Goal: Information Seeking & Learning: Check status

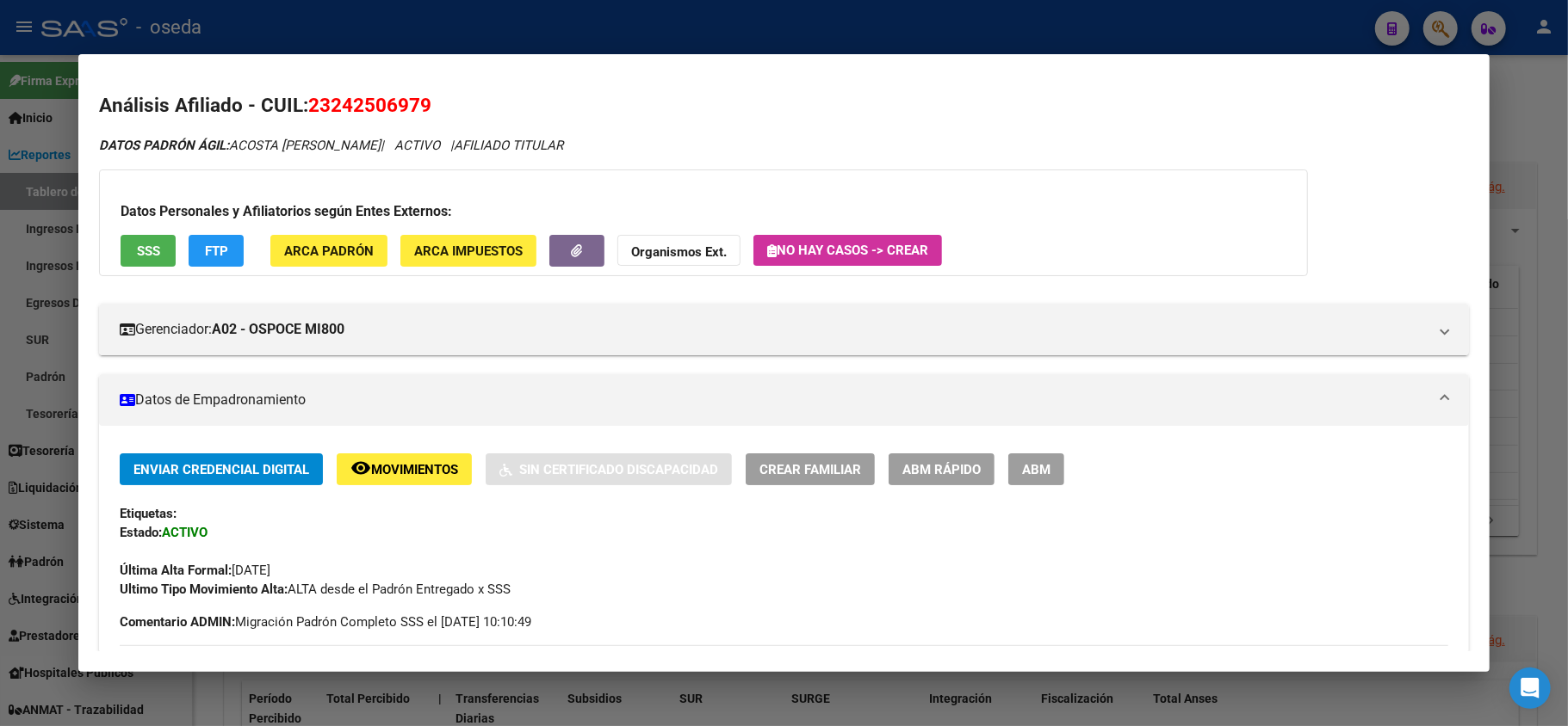
click at [434, 17] on div at bounding box center [784, 363] width 1568 height 726
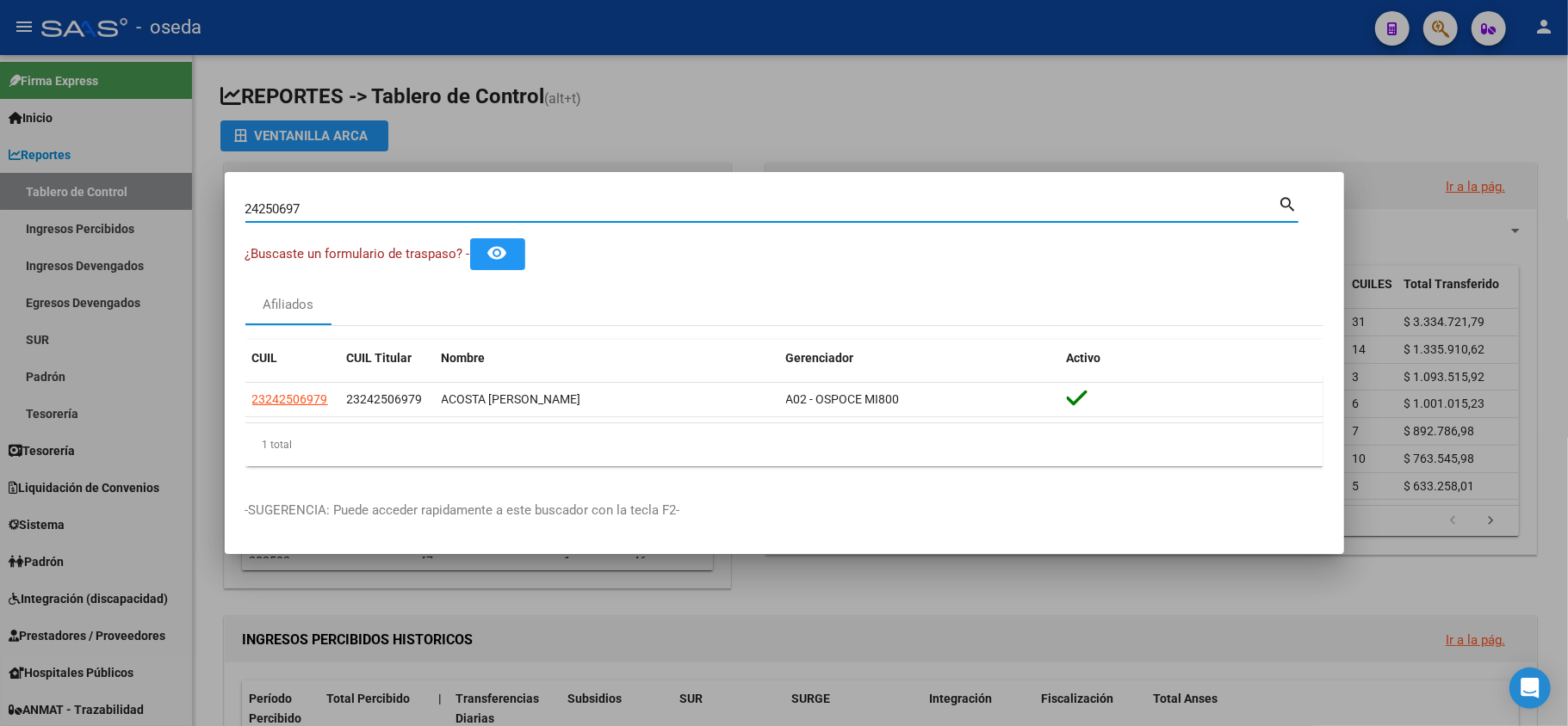
click at [439, 208] on input "24250697" at bounding box center [762, 209] width 1033 height 16
type input "25064447"
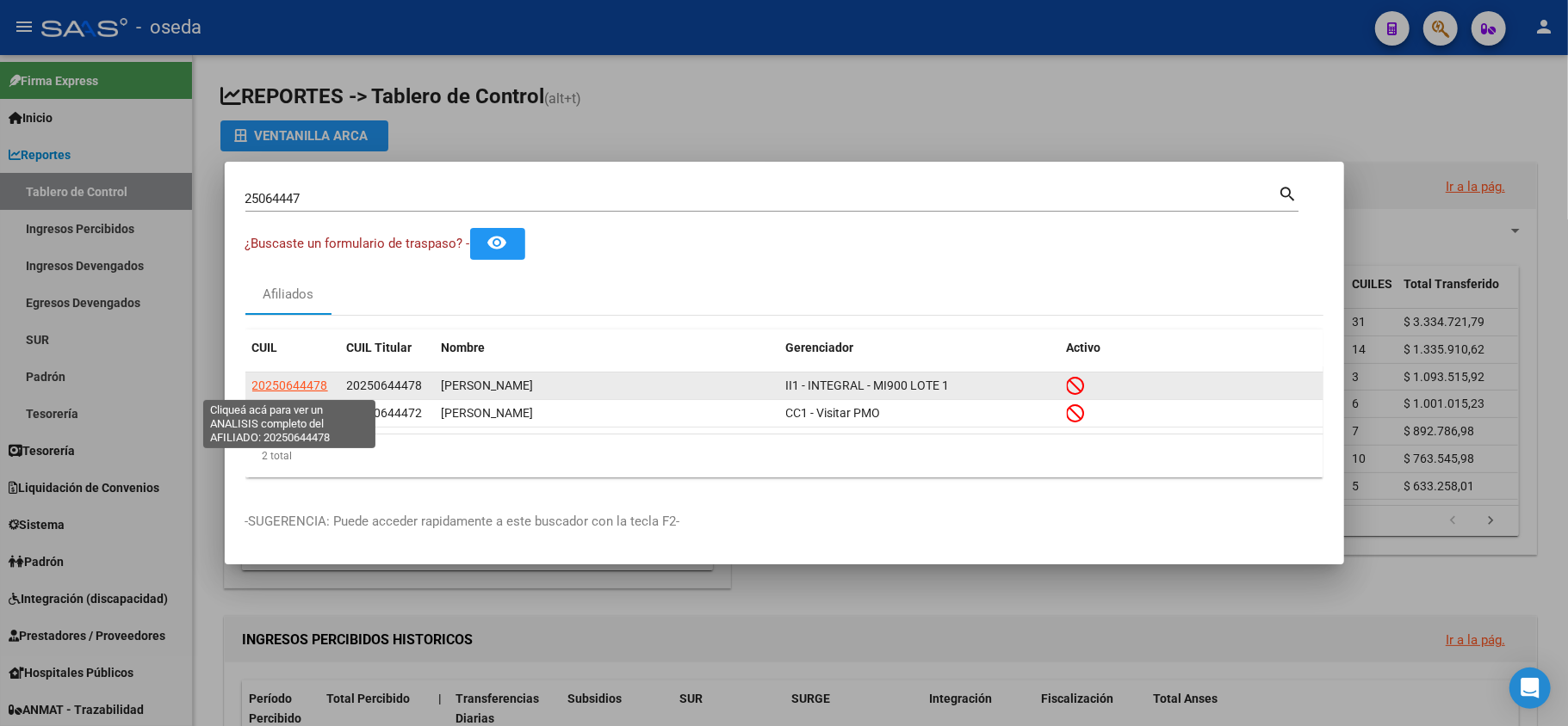
click at [284, 382] on span "20250644478" at bounding box center [290, 386] width 76 height 14
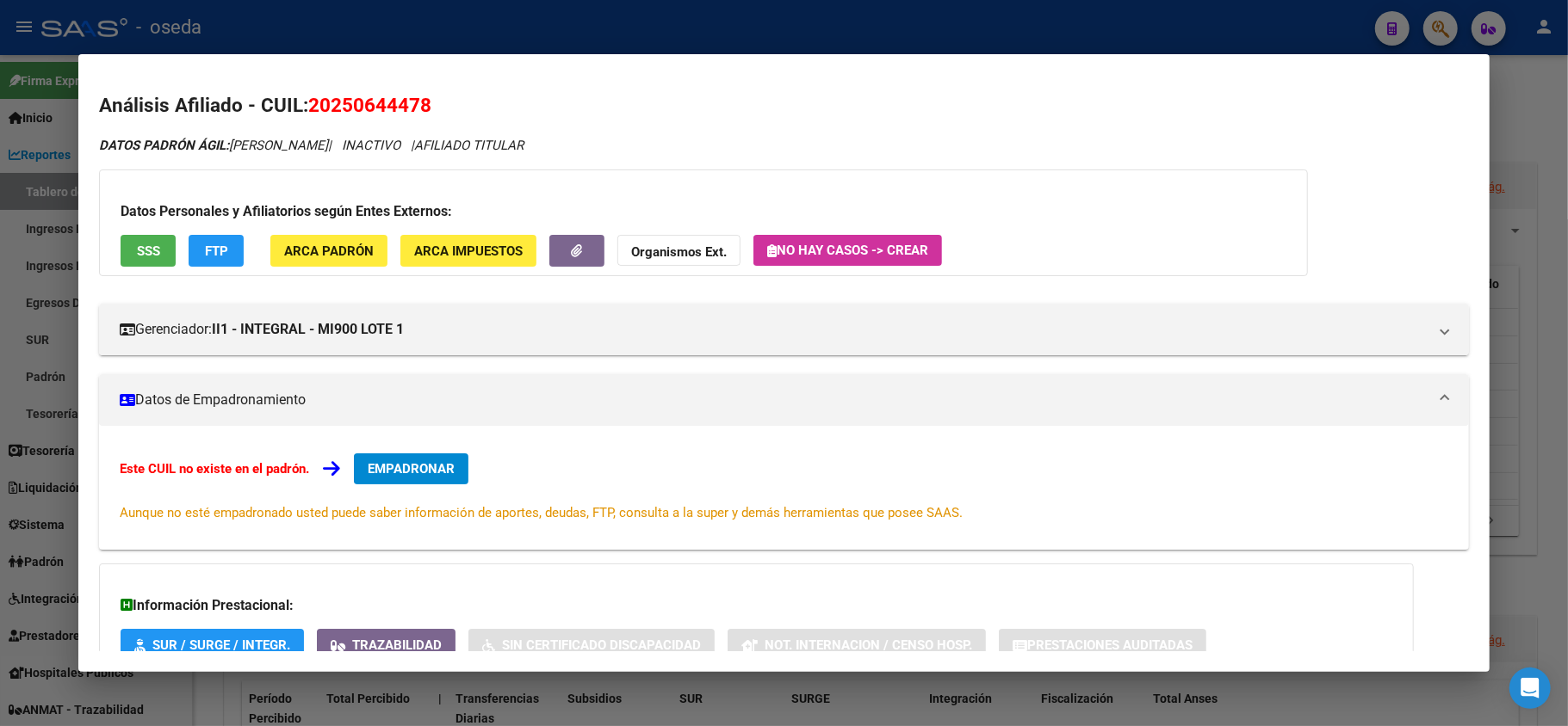
click at [148, 250] on span "SSS" at bounding box center [148, 251] width 23 height 16
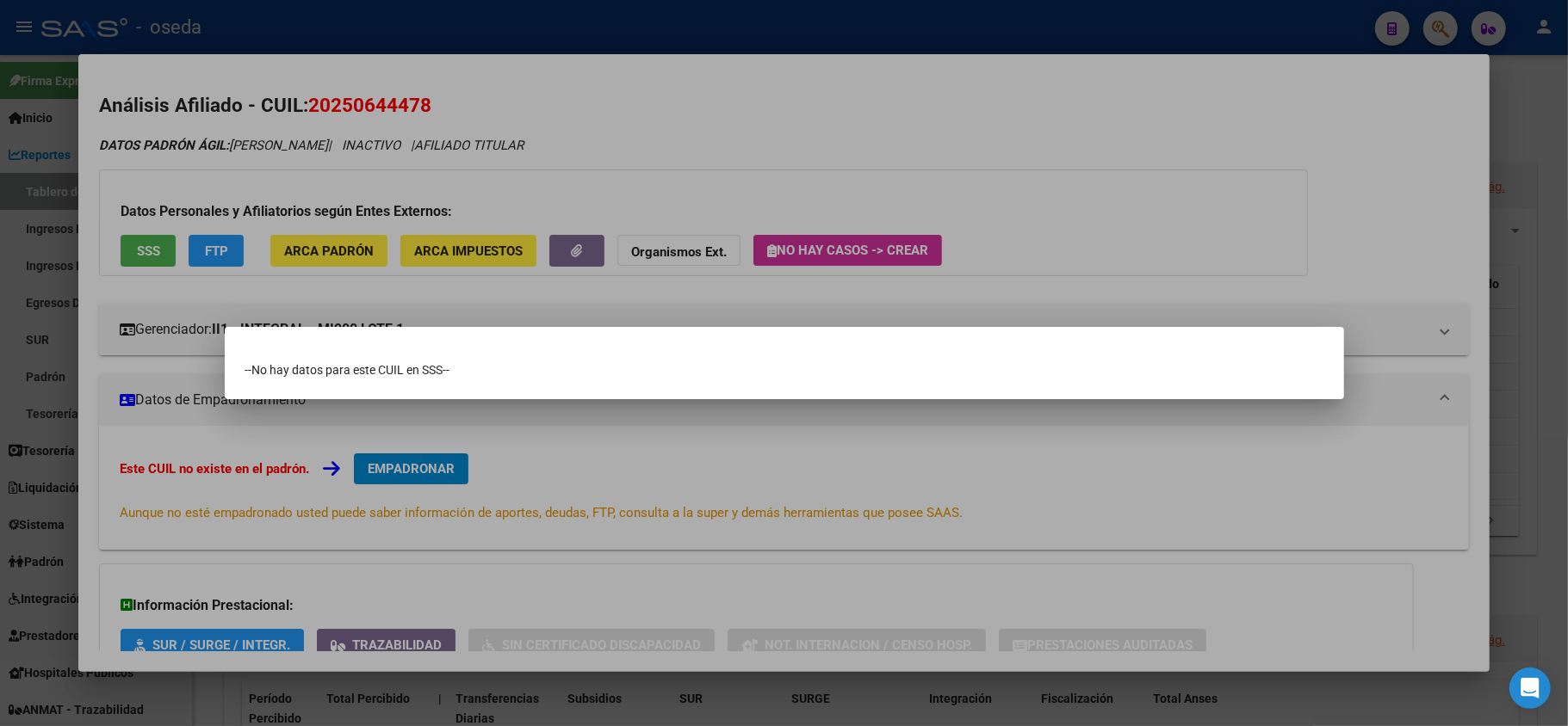
click at [785, 472] on div at bounding box center [784, 363] width 1568 height 726
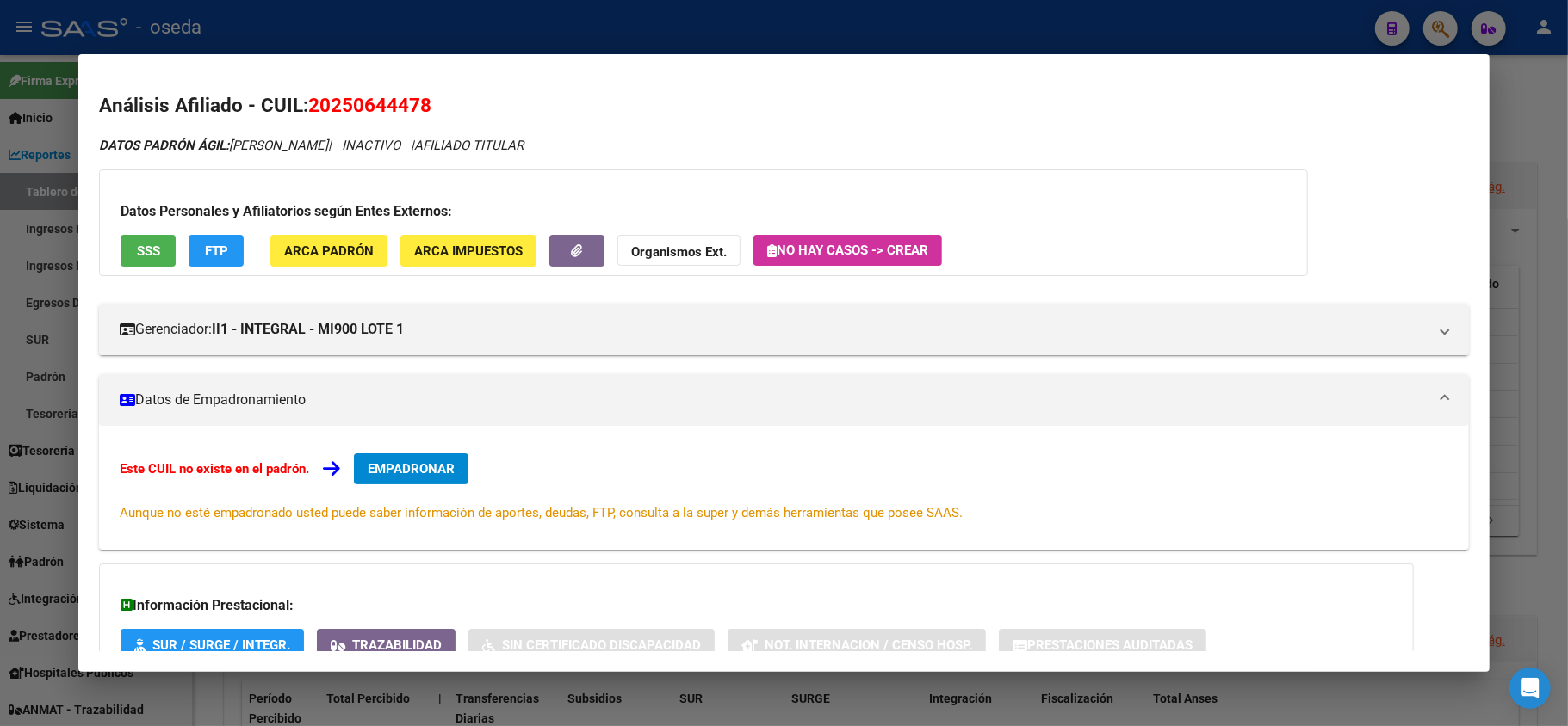
click at [0, 393] on div at bounding box center [784, 363] width 1568 height 726
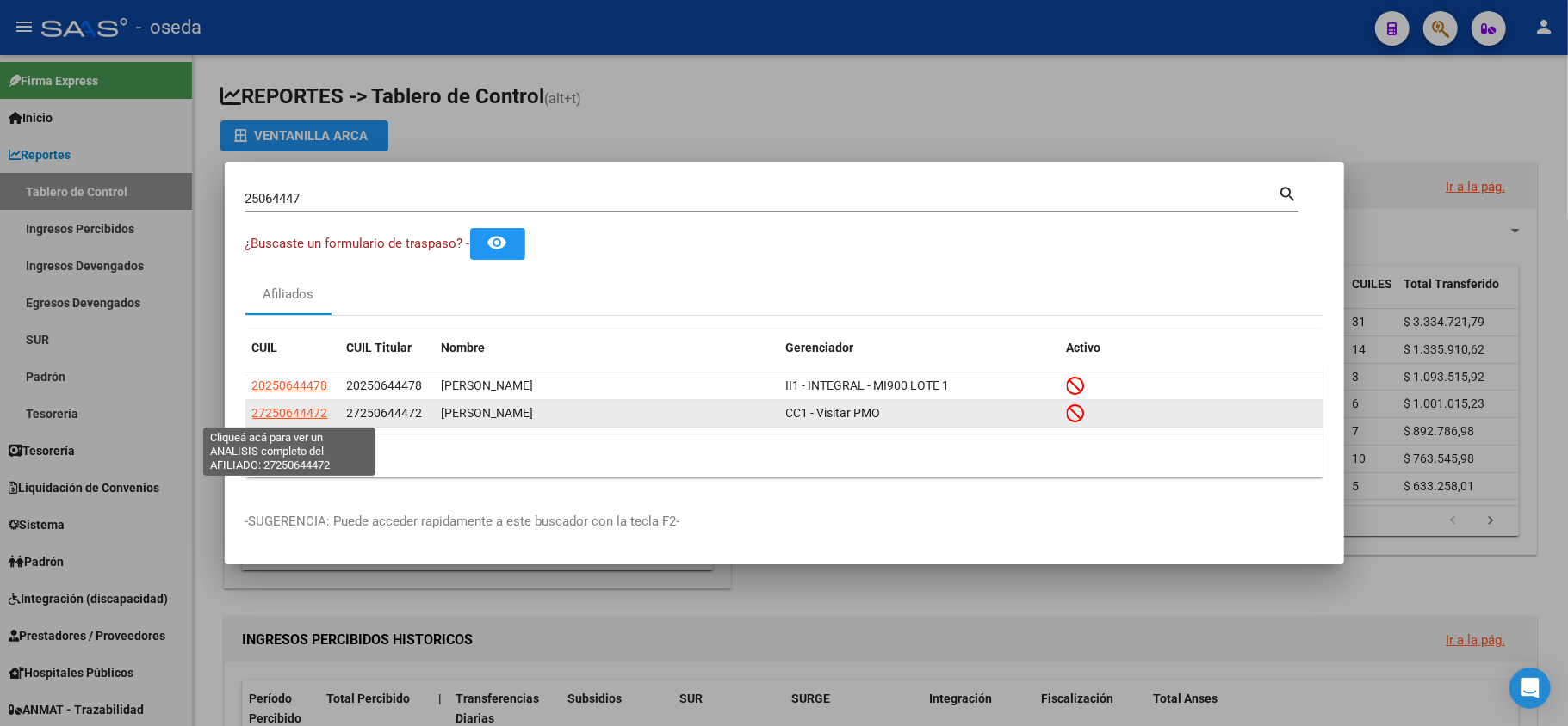
click at [284, 407] on span "27250644472" at bounding box center [290, 413] width 76 height 14
type textarea "27250644472"
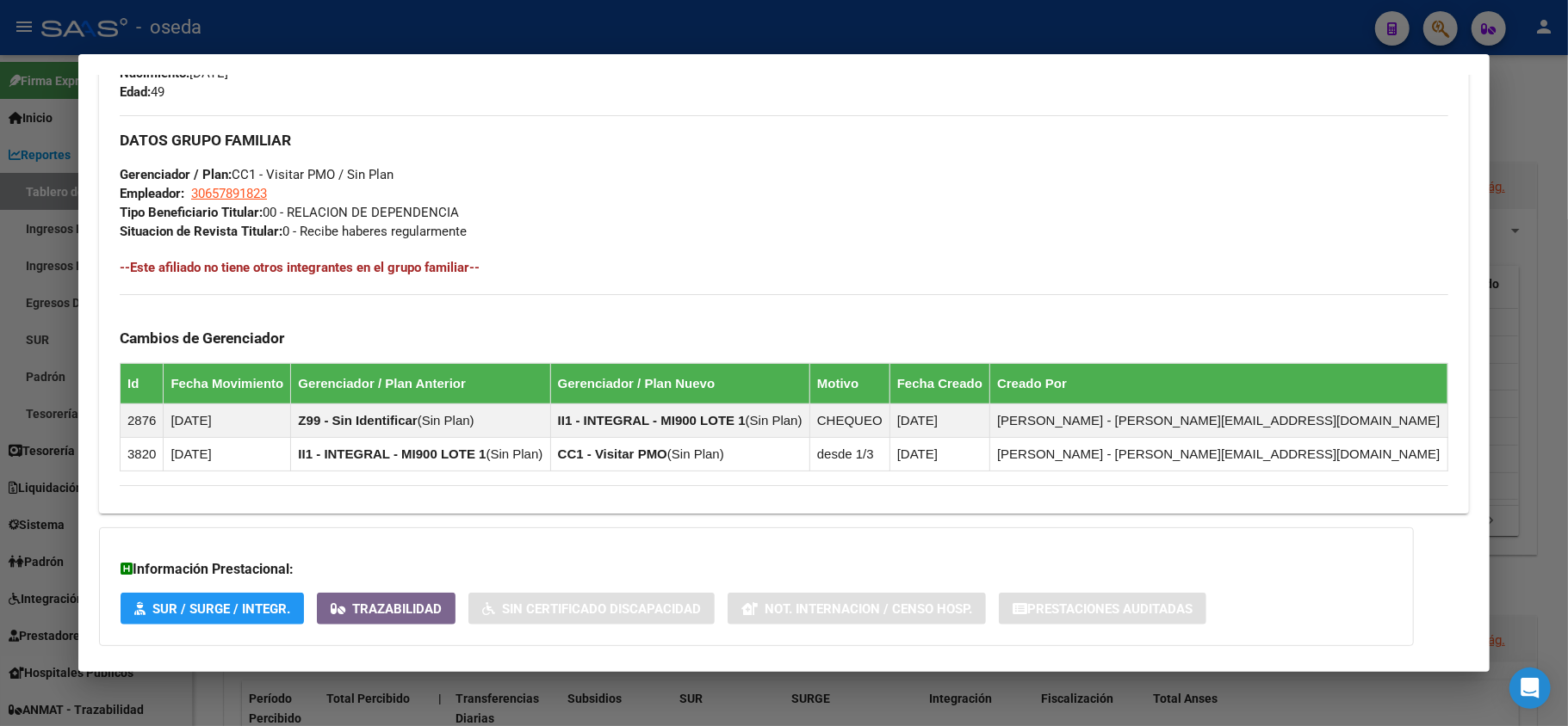
scroll to position [893, 0]
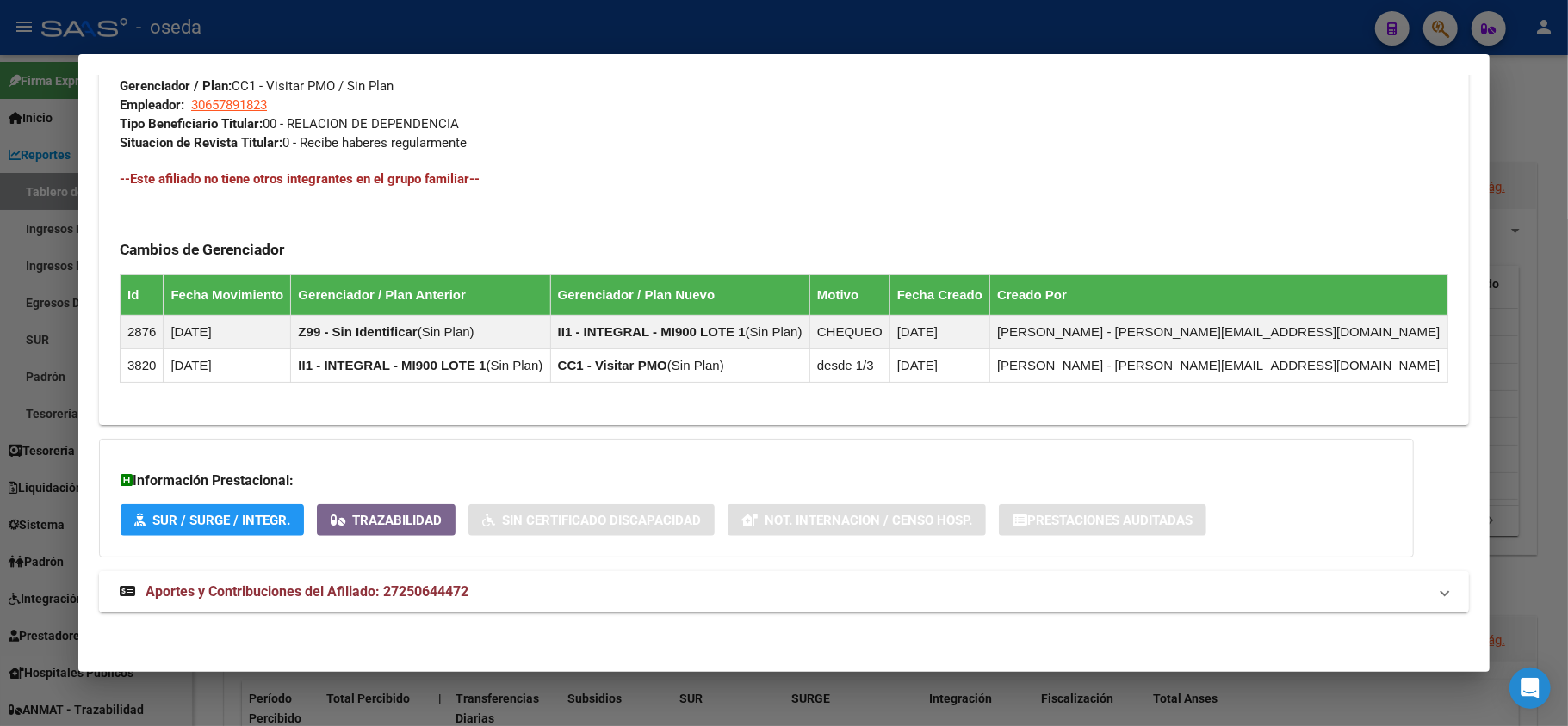
click at [403, 603] on mat-expansion-panel-header "Aportes y Contribuciones del Afiliado: 27250644472" at bounding box center [784, 593] width 1370 height 41
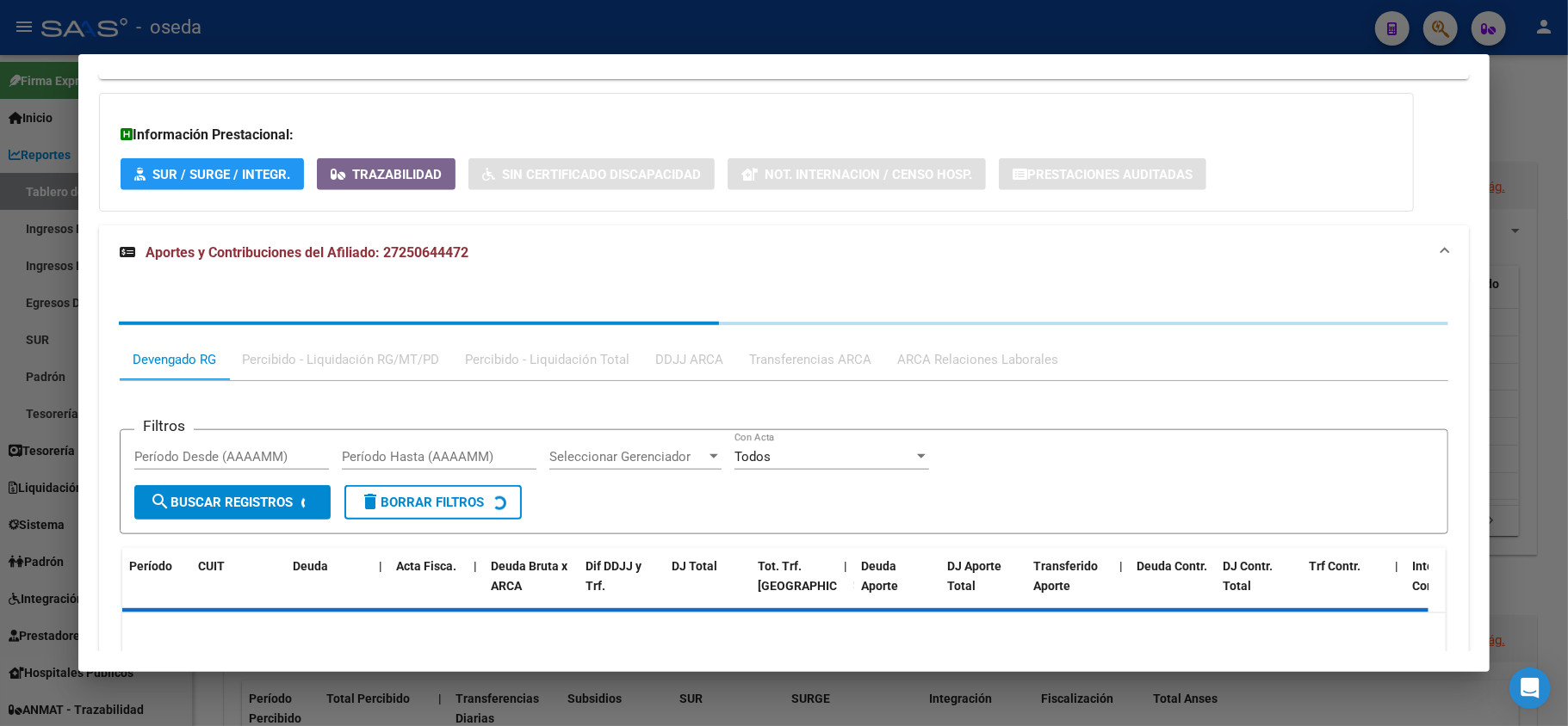
scroll to position [1325, 0]
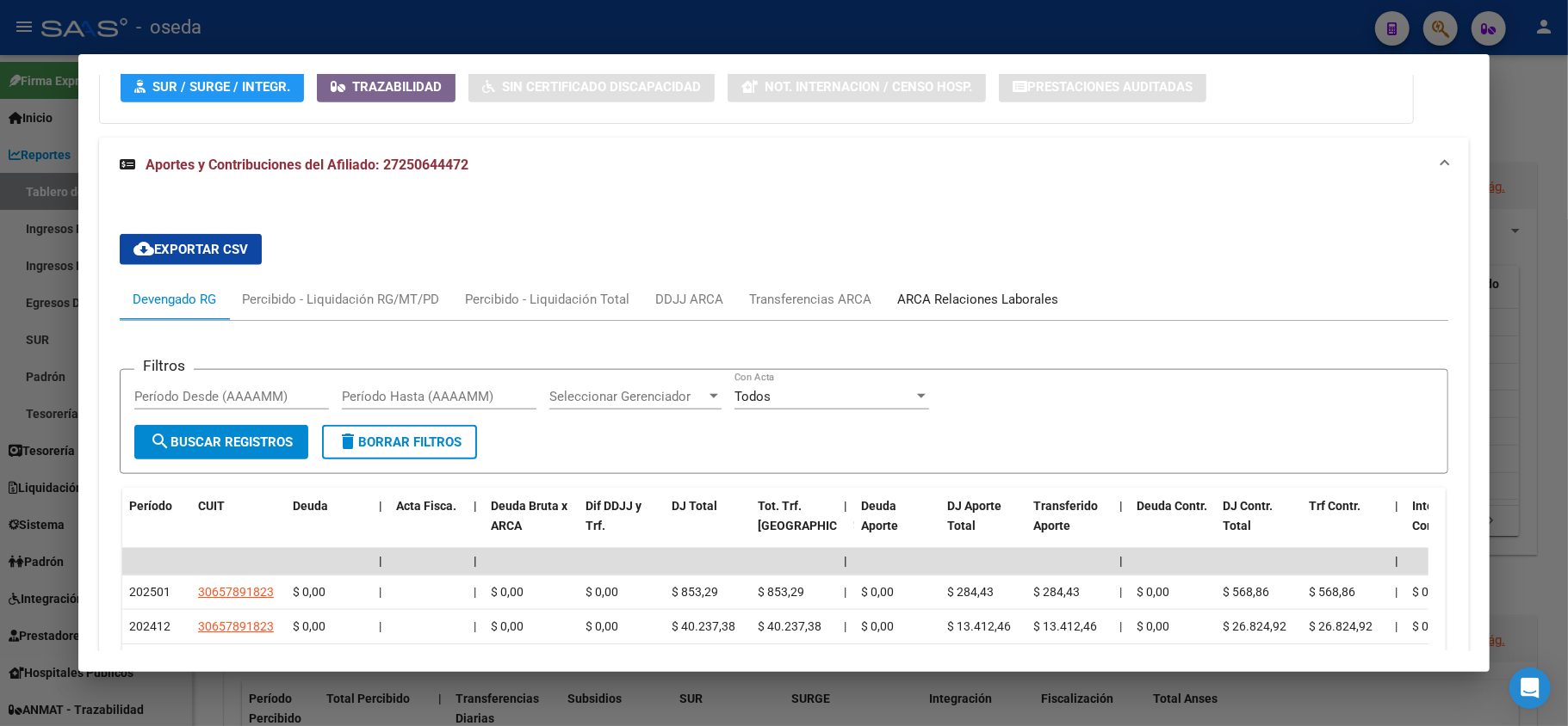
click at [940, 307] on div "ARCA Relaciones Laborales" at bounding box center [977, 300] width 161 height 19
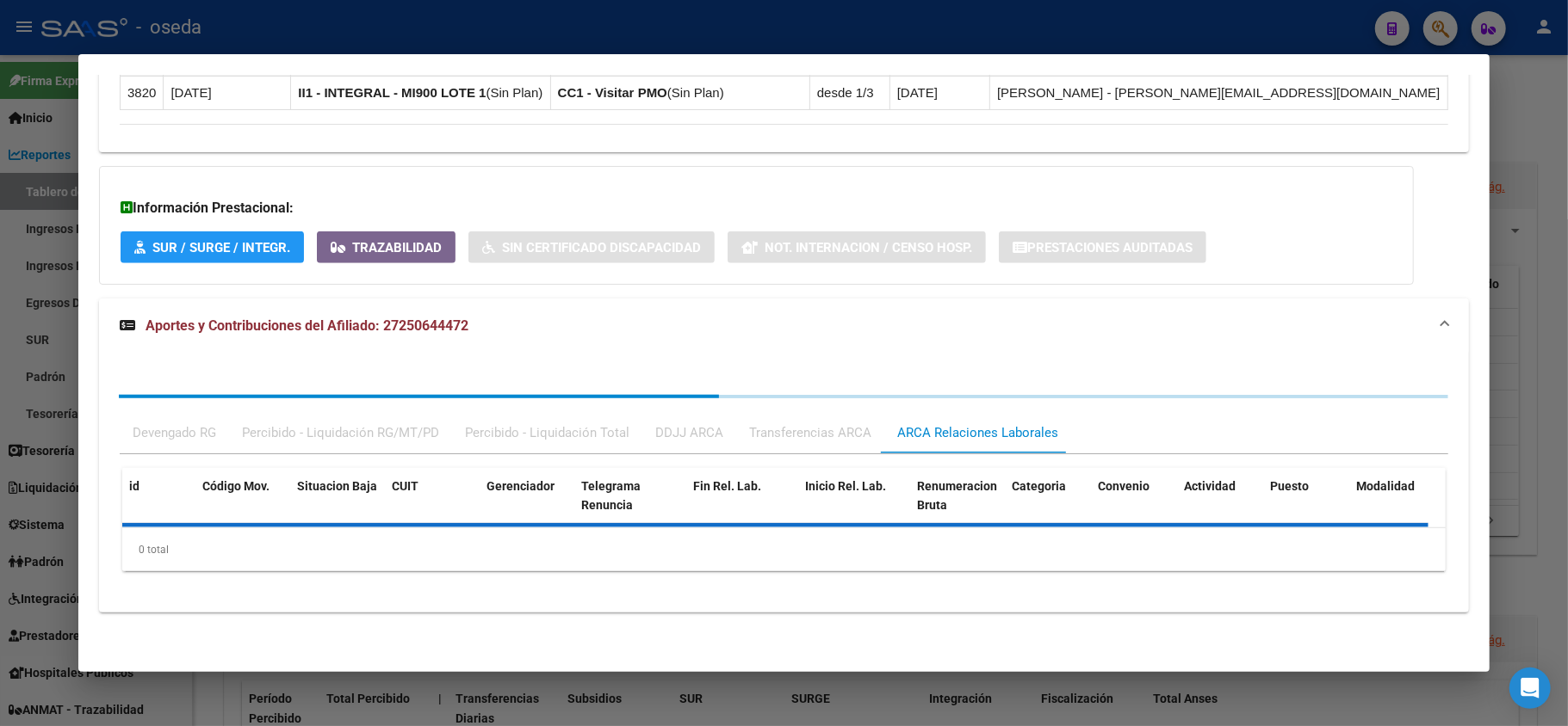
scroll to position [1257, 0]
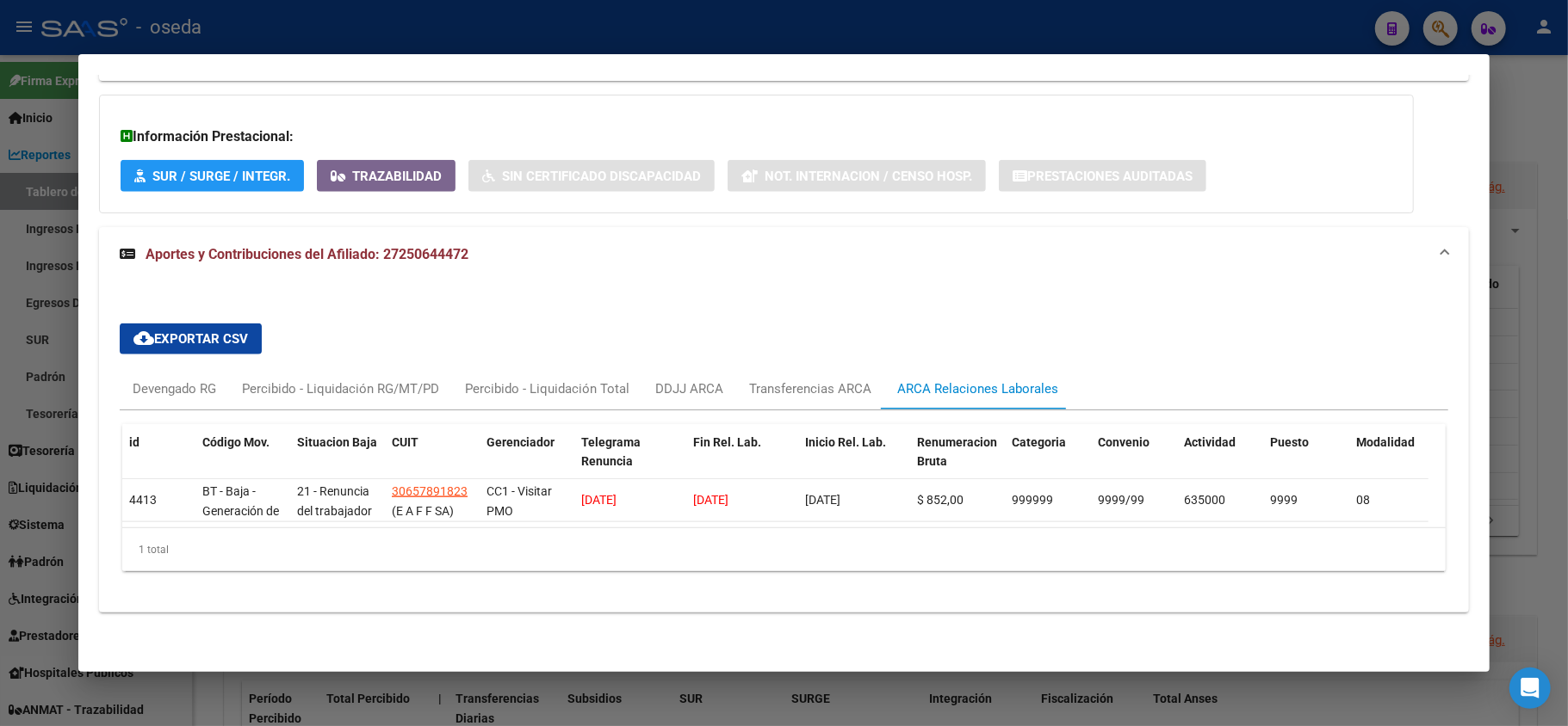
click at [1, 277] on div at bounding box center [784, 363] width 1568 height 726
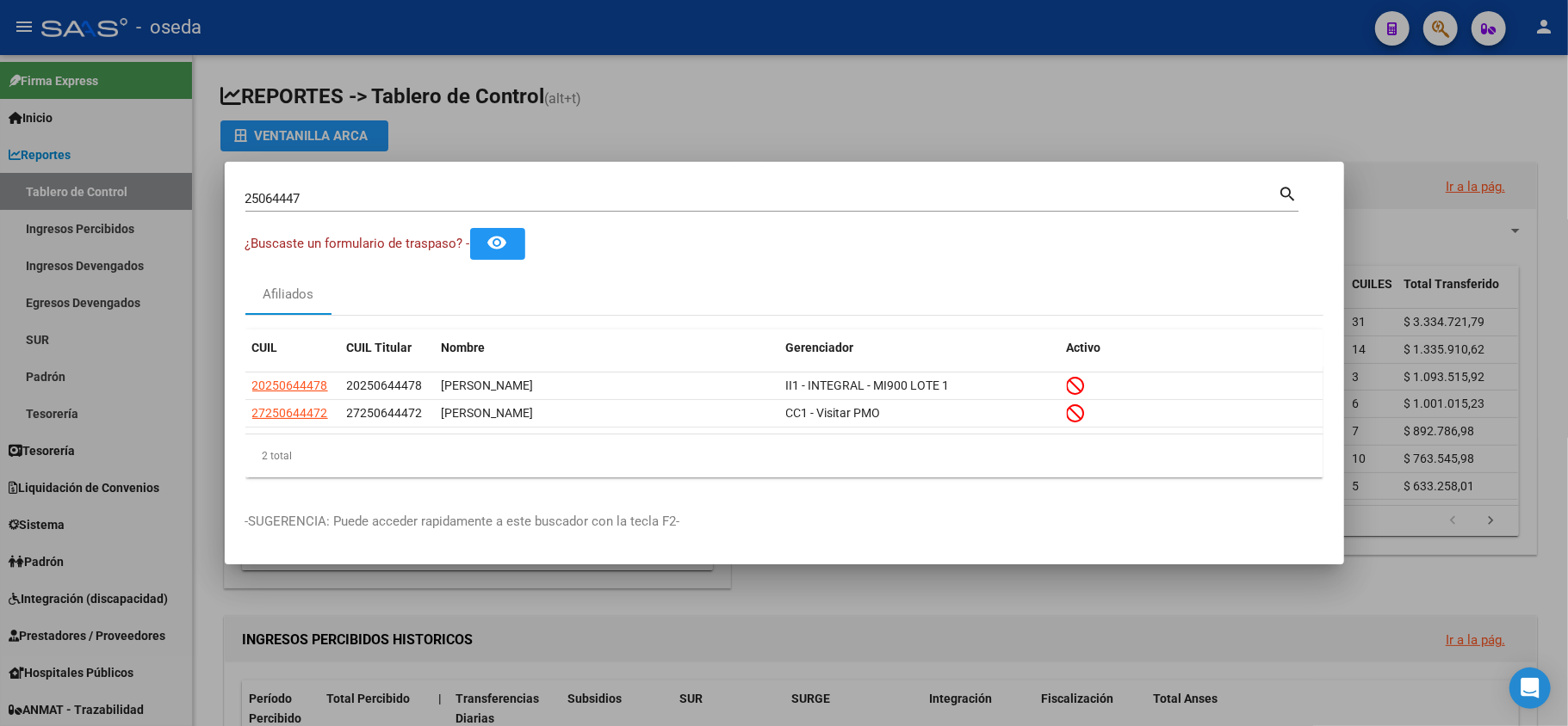
click at [697, 102] on div at bounding box center [784, 363] width 1568 height 726
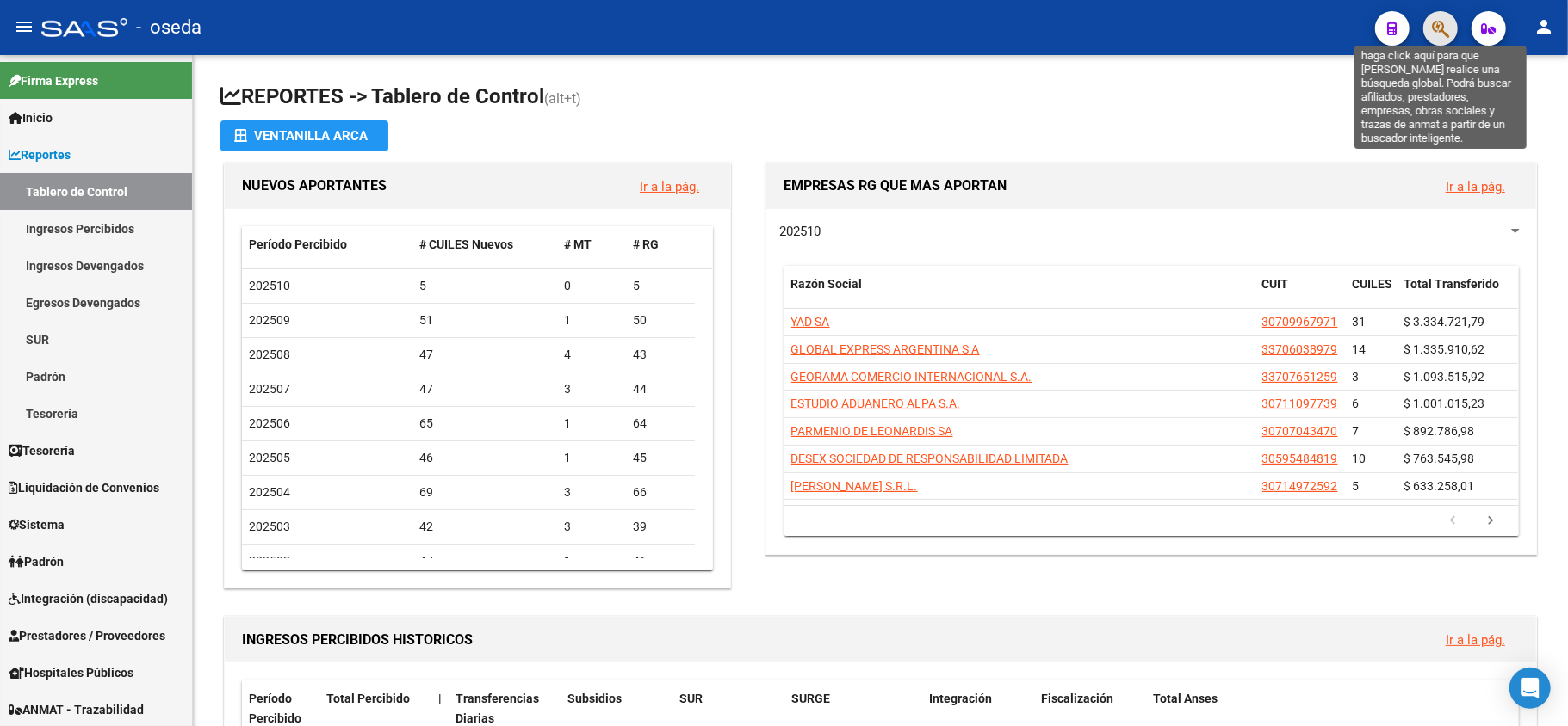
click at [1437, 38] on icon "button" at bounding box center [1440, 28] width 17 height 20
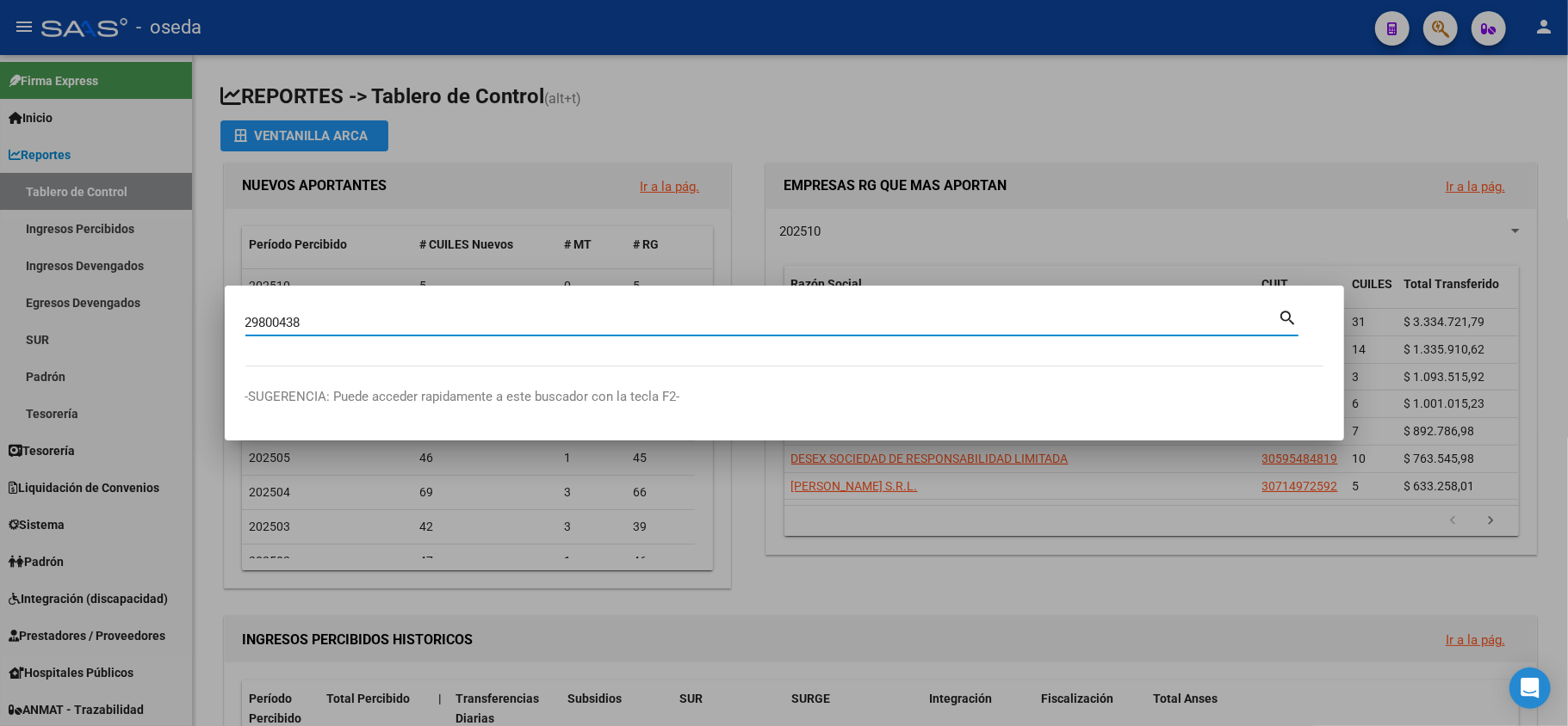
type input "29800438"
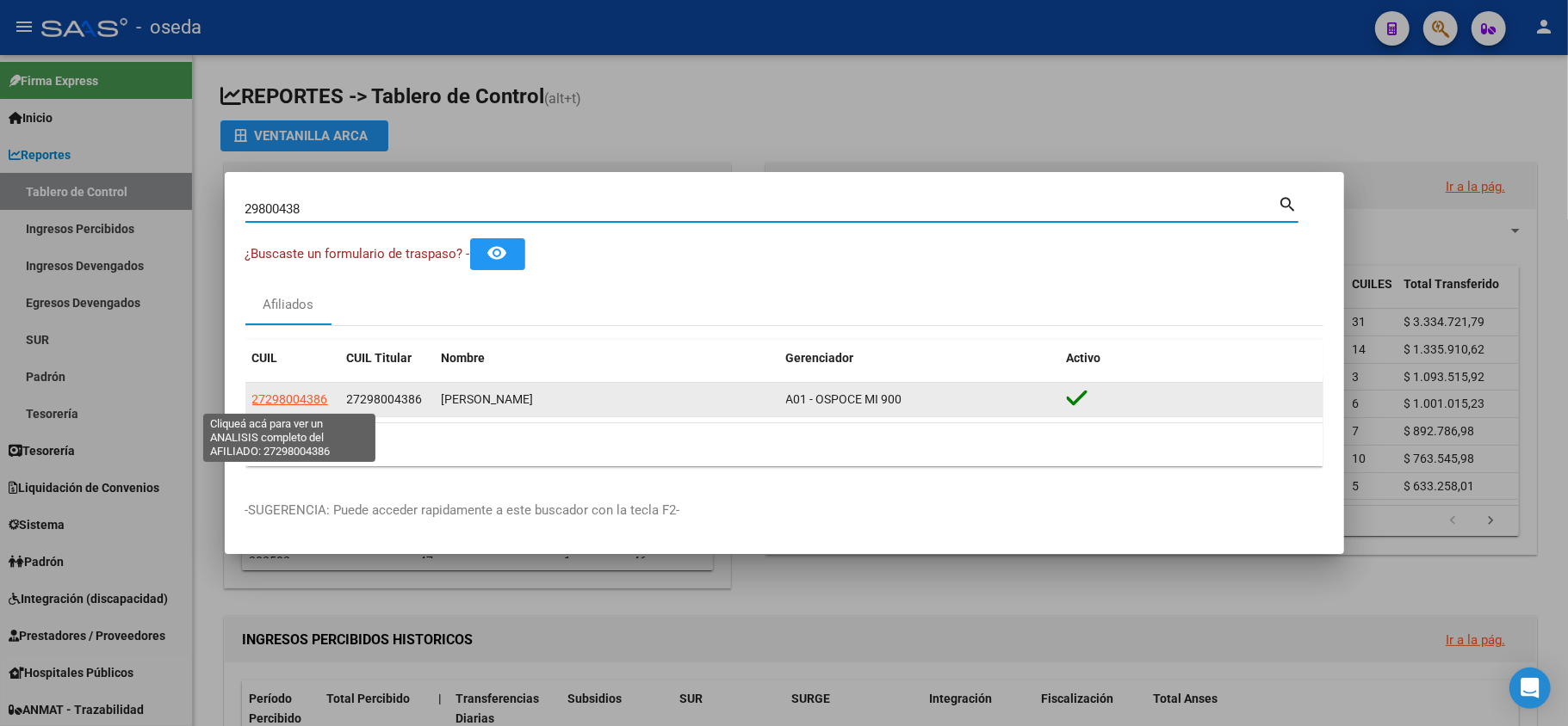
click at [308, 400] on span "27298004386" at bounding box center [290, 400] width 76 height 14
type textarea "27298004386"
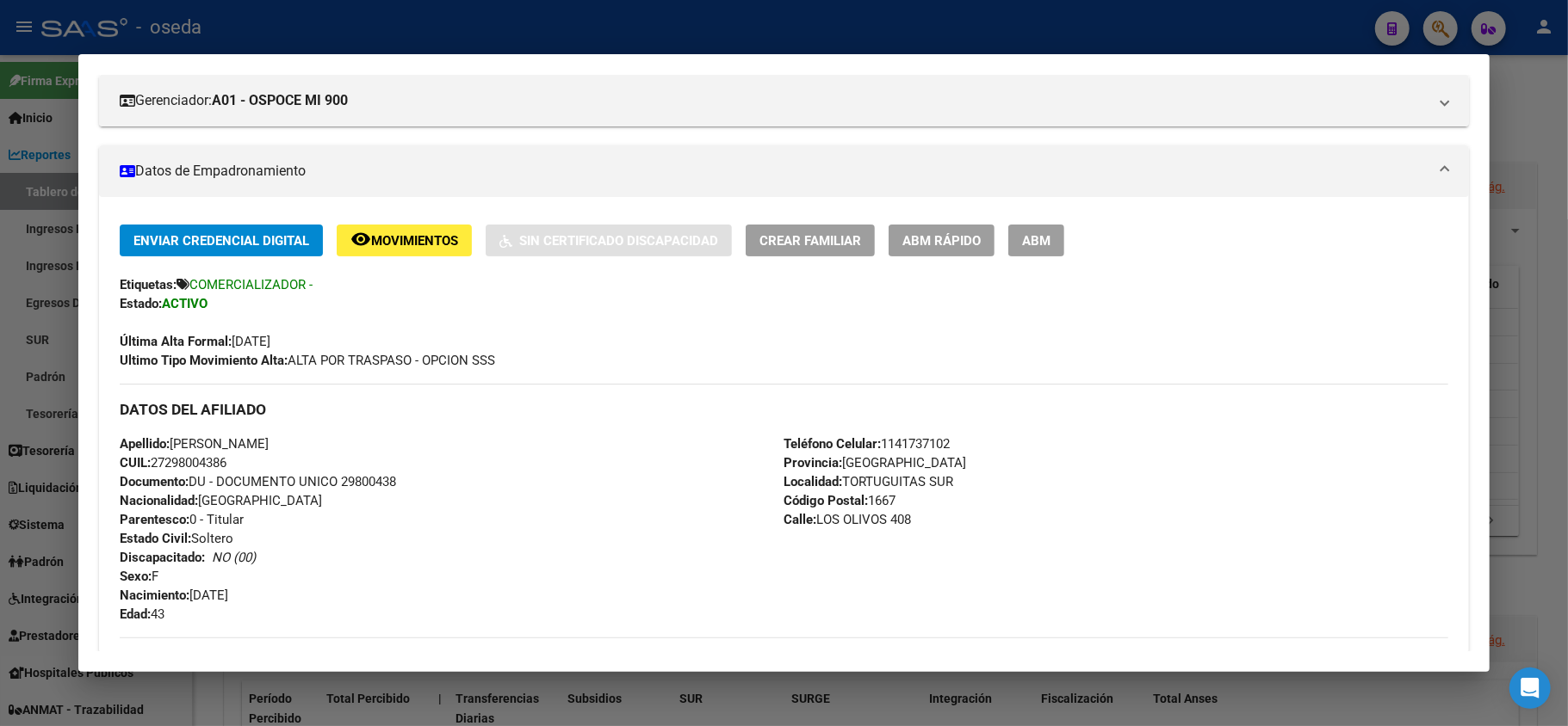
scroll to position [459, 0]
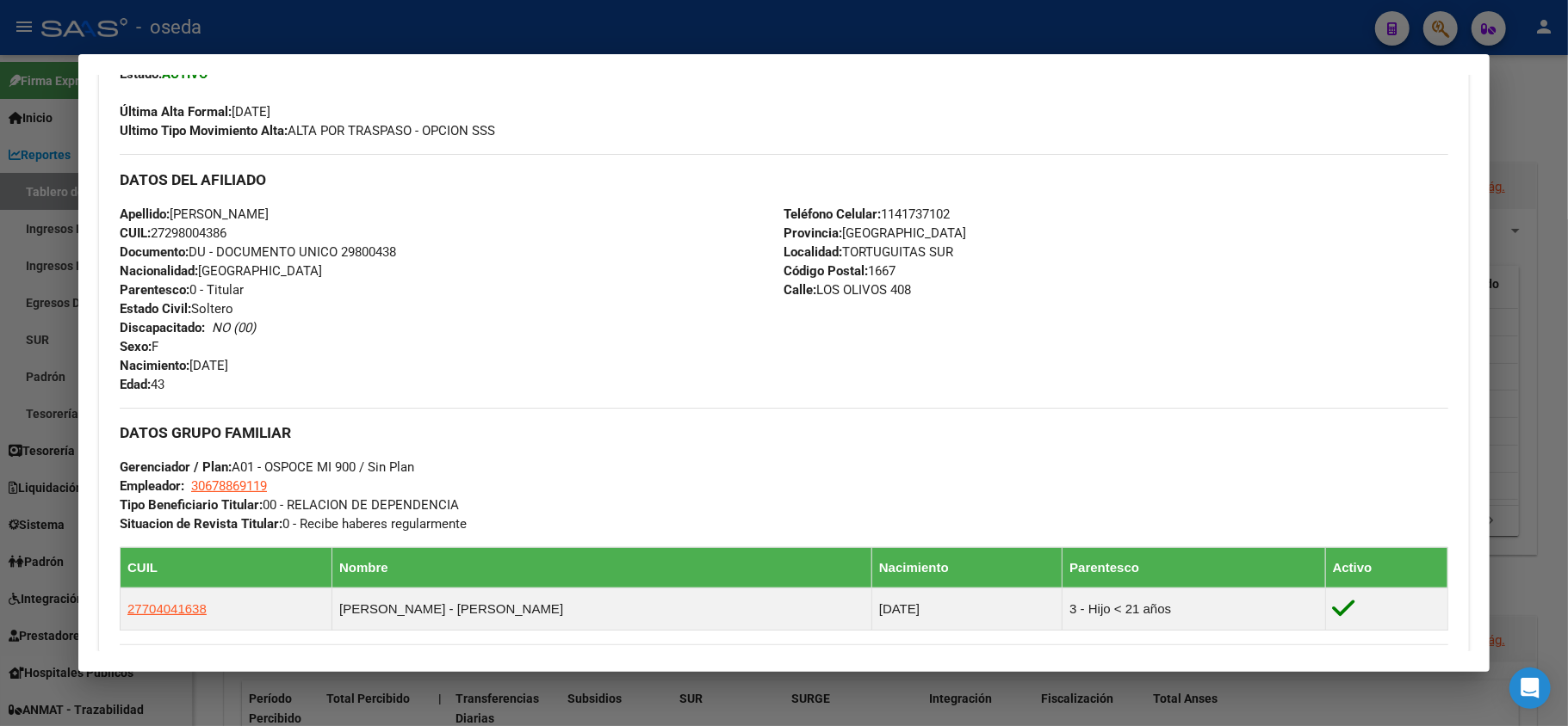
click at [0, 211] on div at bounding box center [784, 363] width 1568 height 726
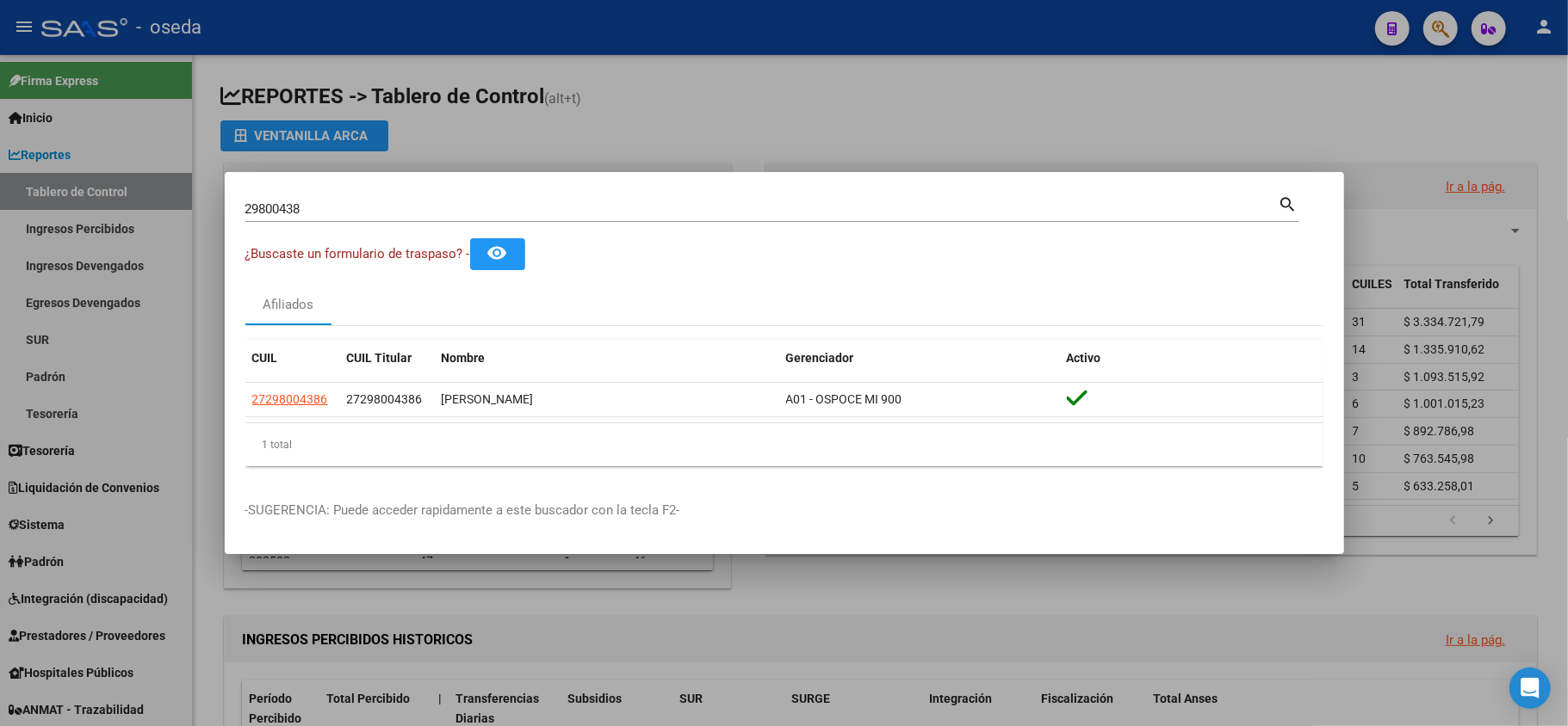
click at [3, 221] on div at bounding box center [784, 363] width 1568 height 726
